Goal: Transaction & Acquisition: Purchase product/service

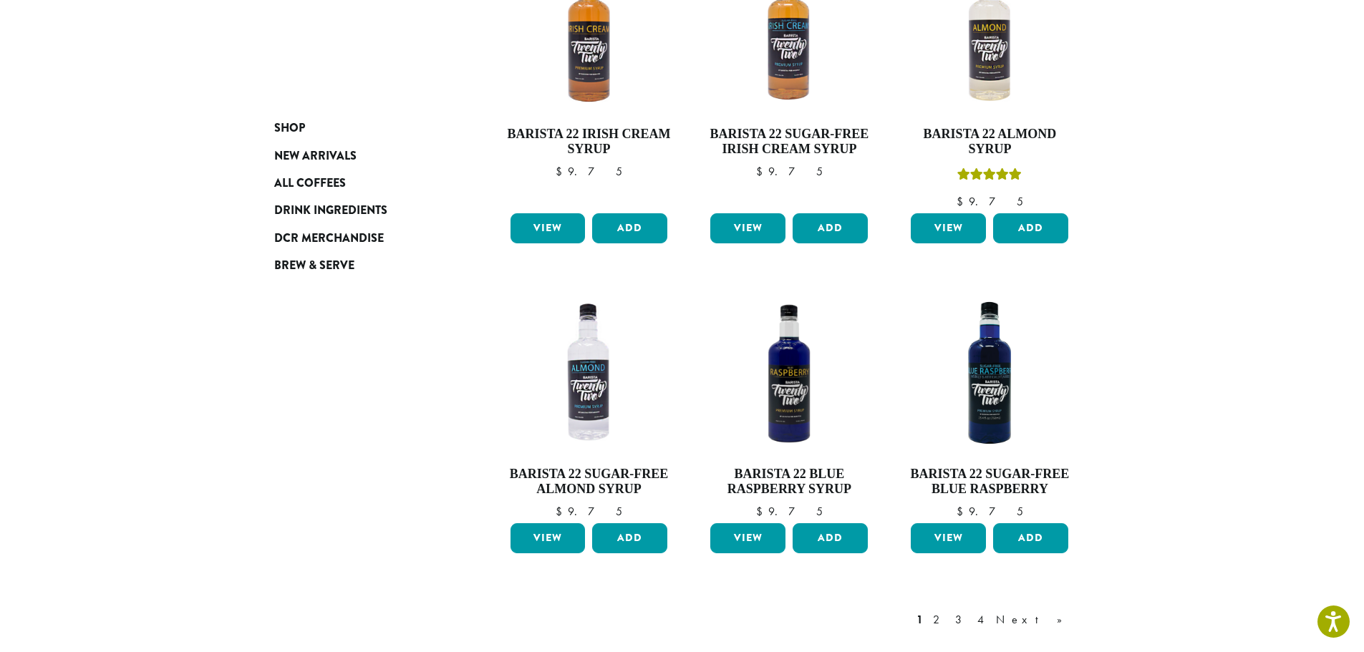
scroll to position [1213, 0]
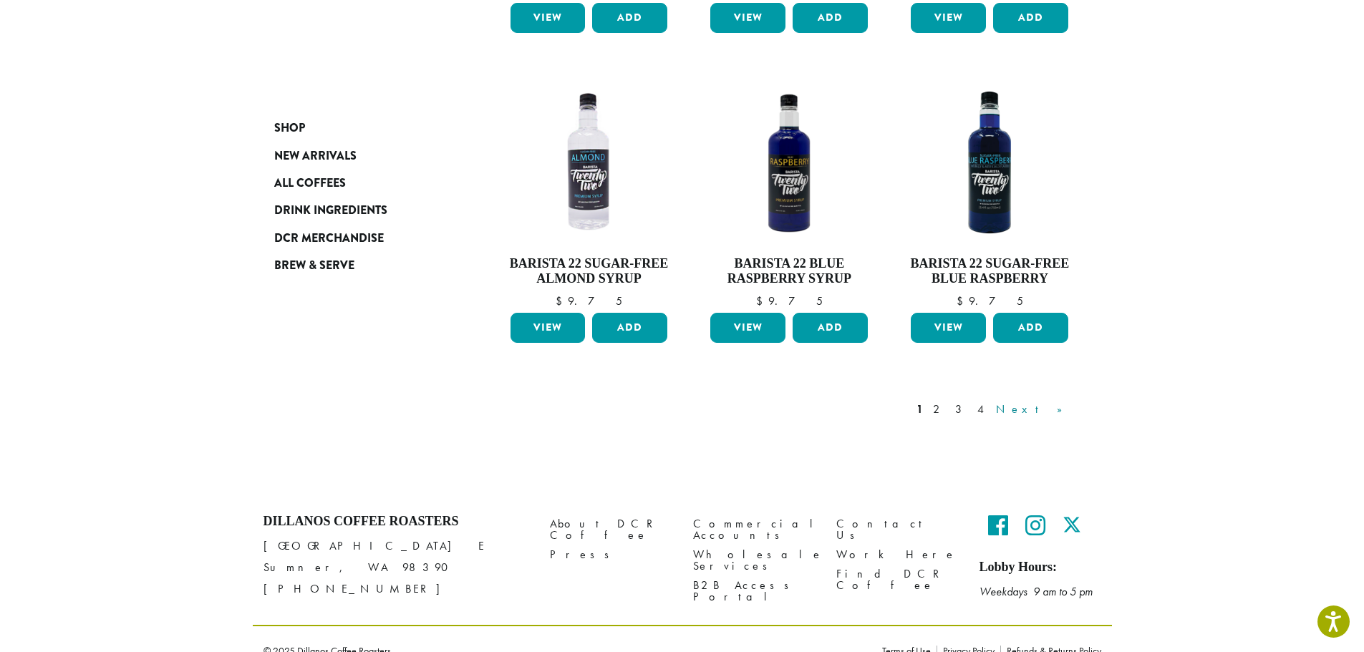
click at [1066, 401] on link "Next »" at bounding box center [1034, 409] width 82 height 17
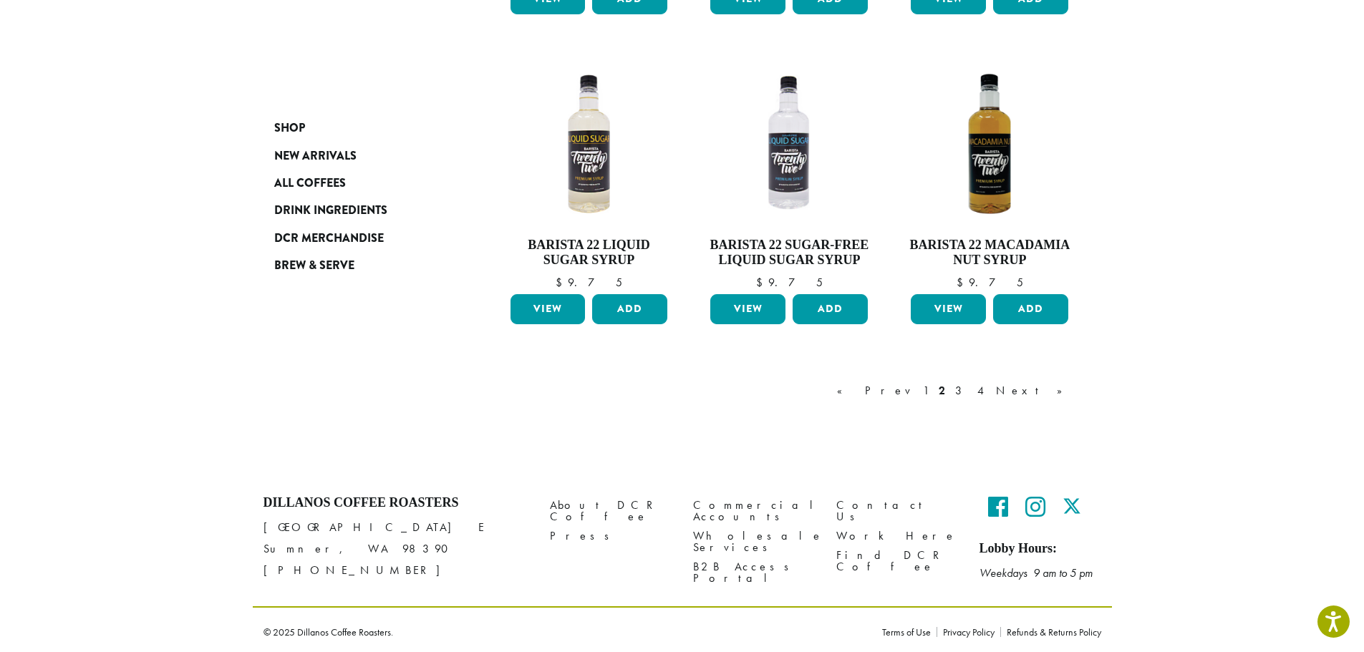
scroll to position [1183, 0]
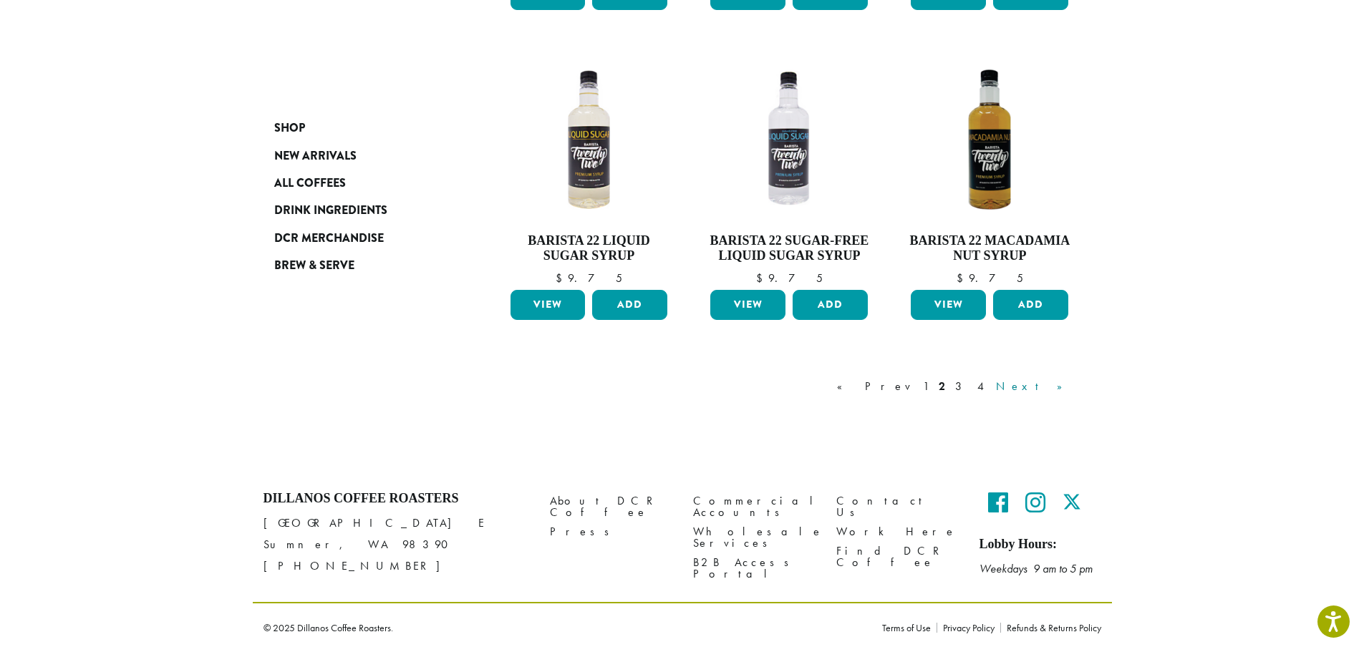
click at [1058, 381] on link "Next »" at bounding box center [1034, 386] width 82 height 17
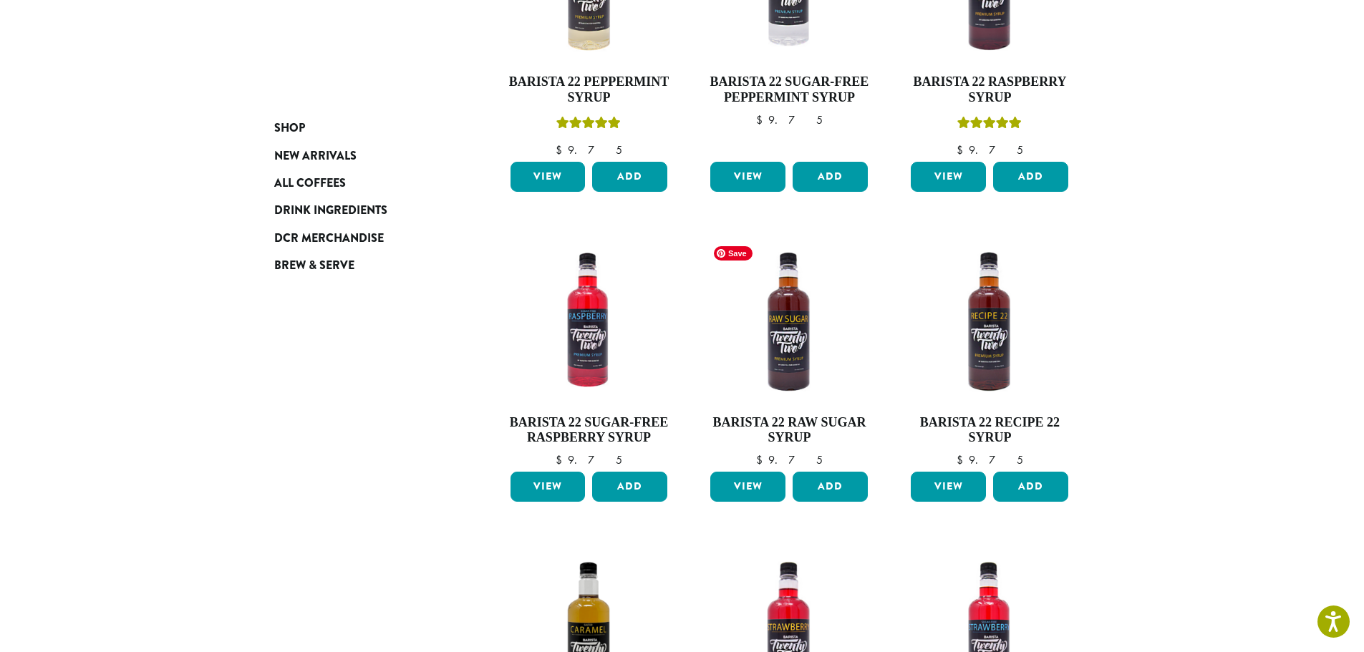
scroll to position [947, 0]
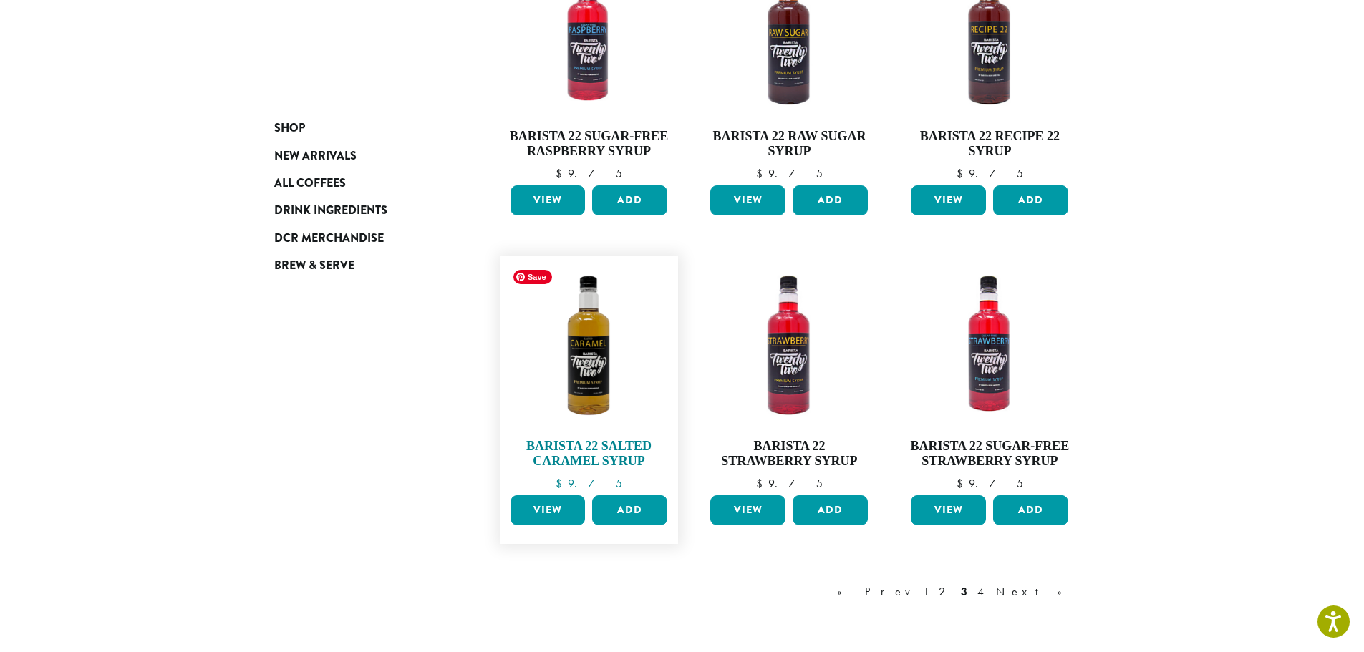
click at [594, 371] on img at bounding box center [588, 345] width 165 height 165
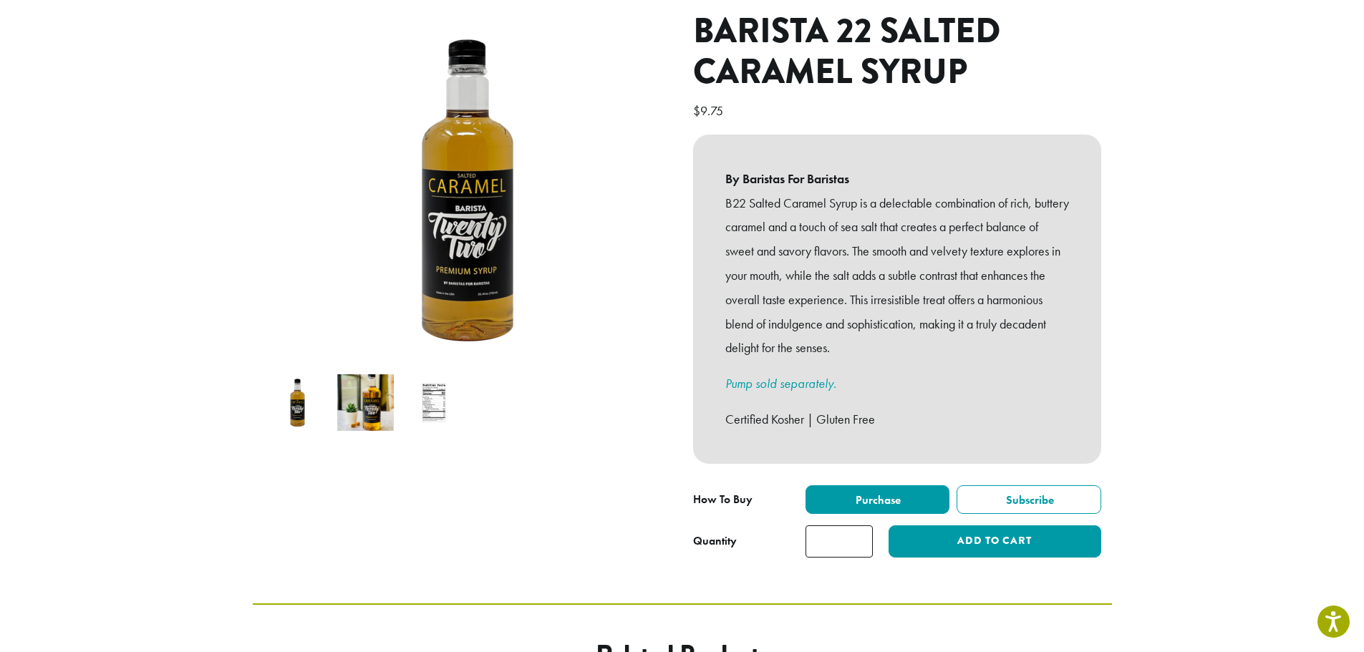
scroll to position [143, 0]
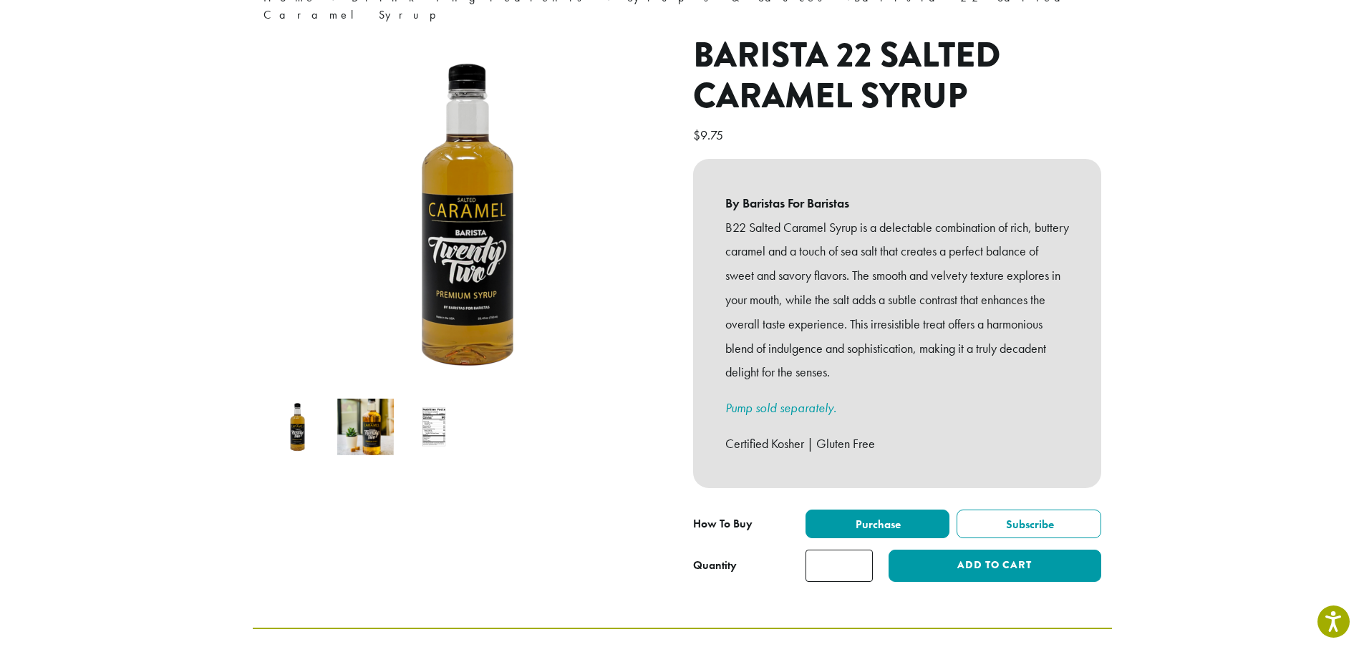
click at [360, 408] on img at bounding box center [365, 427] width 57 height 57
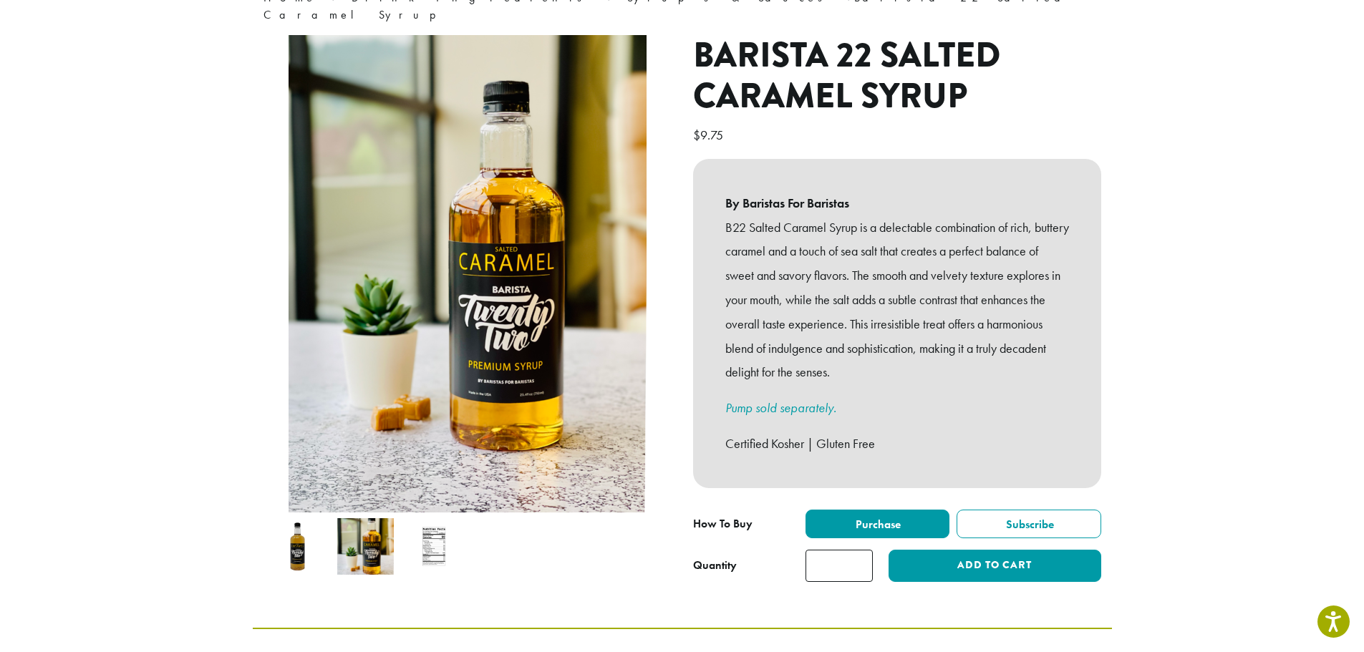
drag, startPoint x: 427, startPoint y: 518, endPoint x: 417, endPoint y: 508, distance: 14.7
click at [417, 518] on img at bounding box center [433, 546] width 57 height 57
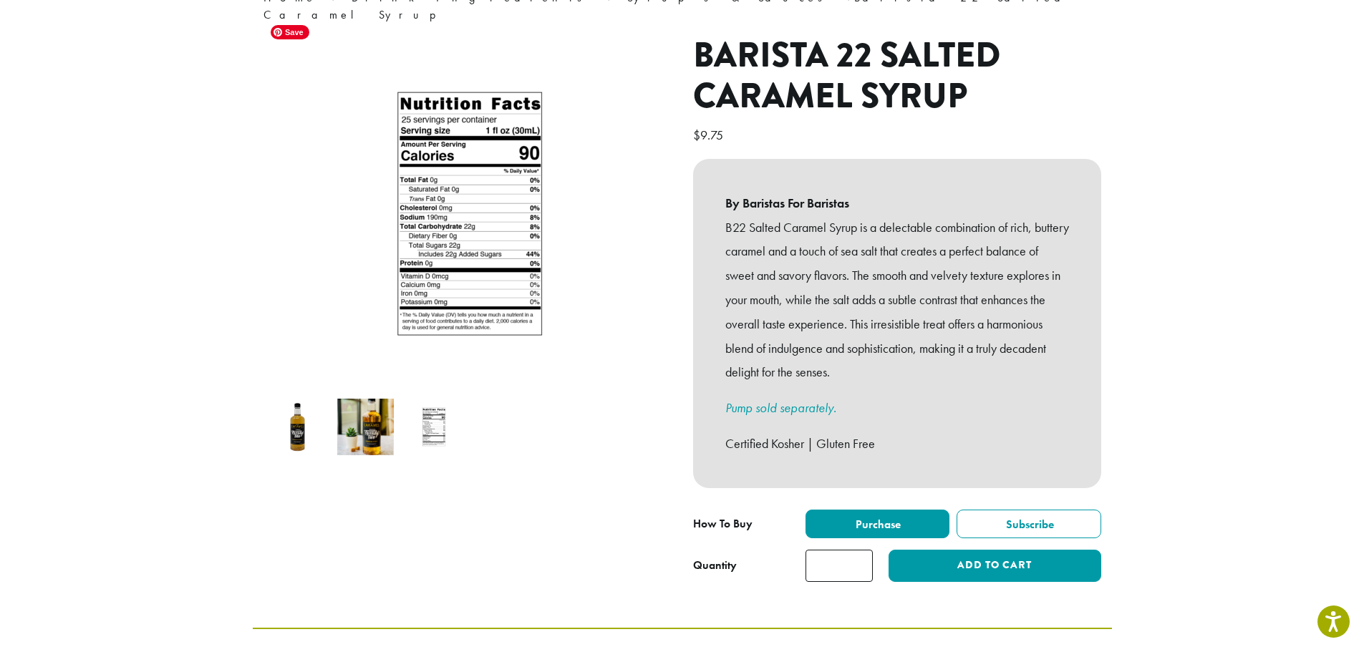
click at [601, 317] on img at bounding box center [308, 33] width 896 height 896
